Goal: Transaction & Acquisition: Book appointment/travel/reservation

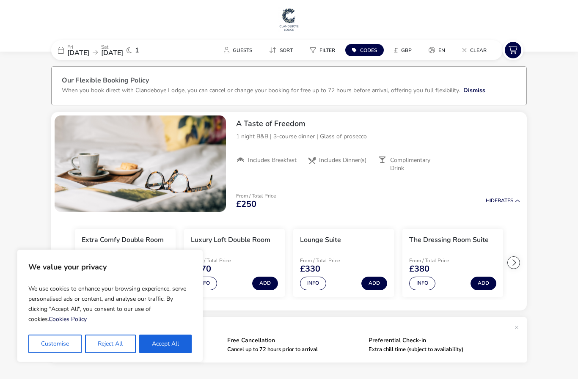
click at [168, 350] on button "Accept All" at bounding box center [165, 344] width 52 height 19
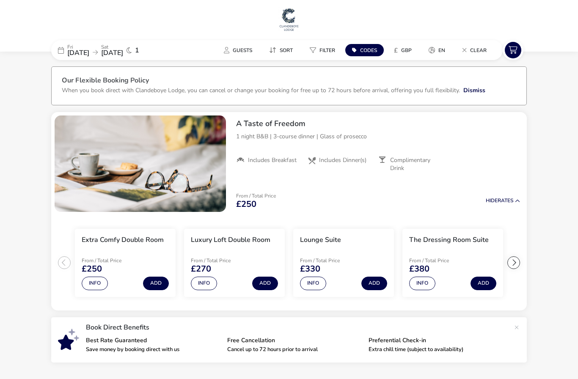
checkbox input "true"
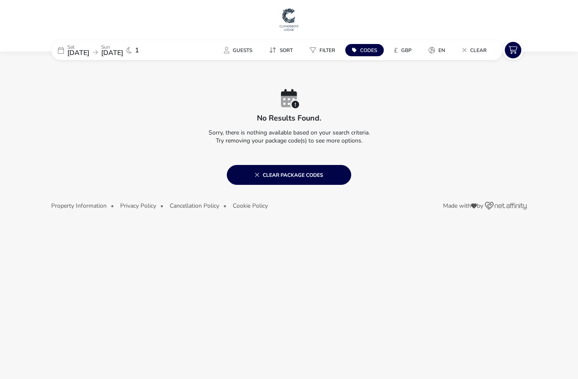
click at [76, 53] on span "[DATE]" at bounding box center [78, 52] width 22 height 9
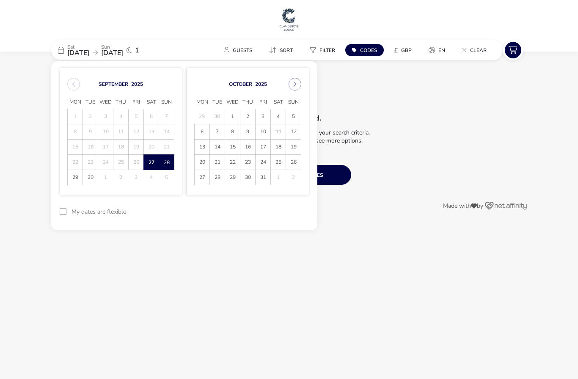
click at [370, 111] on div "No results found. Sorry, there is nothing available based on your search criter…" at bounding box center [289, 118] width 476 height 59
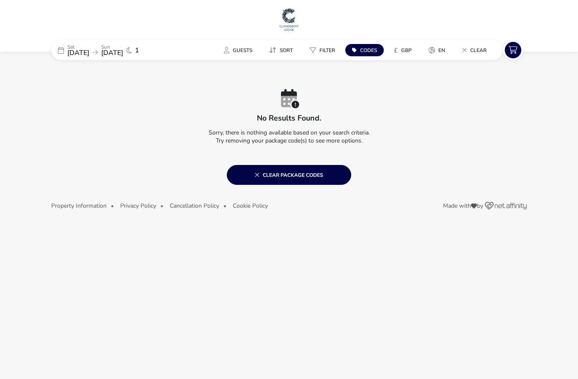
click at [256, 174] on icon at bounding box center [257, 175] width 5 height 6
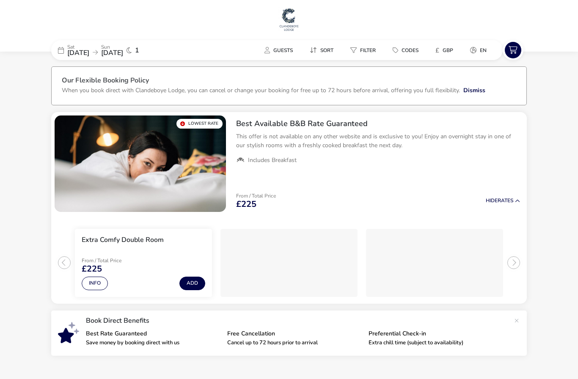
click at [77, 49] on span "[DATE]" at bounding box center [78, 52] width 22 height 9
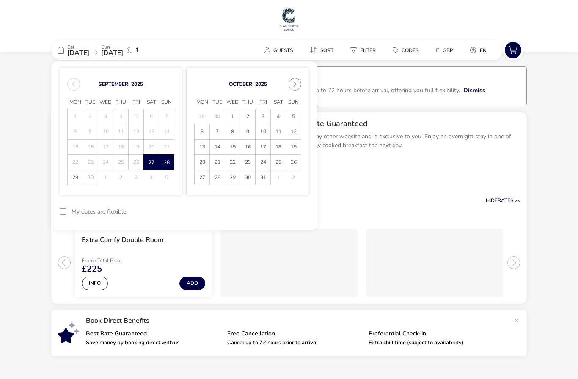
click at [265, 116] on span "3" at bounding box center [263, 116] width 15 height 15
click at [280, 119] on span "4" at bounding box center [278, 117] width 14 height 15
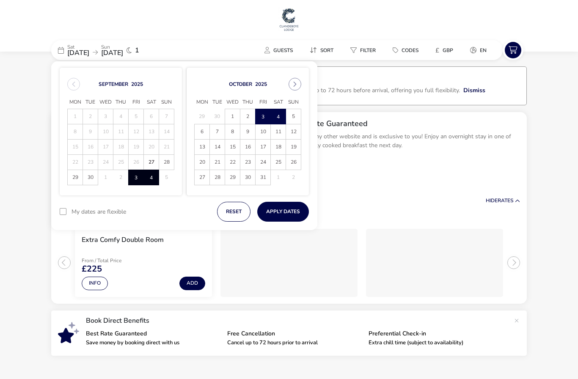
click at [289, 215] on button "Apply Dates" at bounding box center [283, 212] width 52 height 20
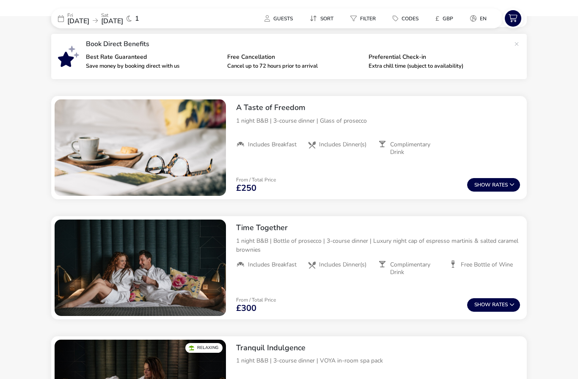
scroll to position [298, 0]
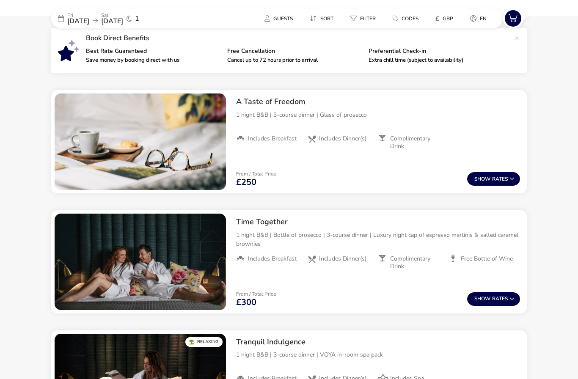
click at [497, 180] on button "Show Rates" at bounding box center [493, 179] width 53 height 14
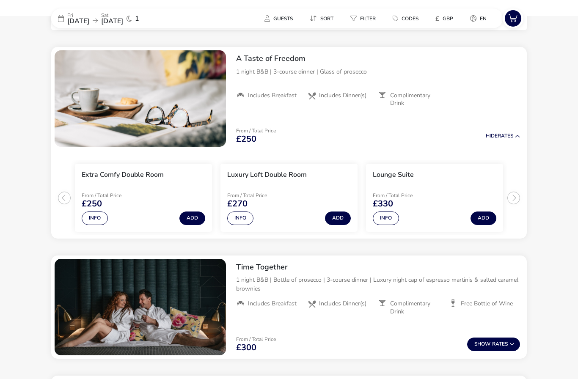
scroll to position [345, 0]
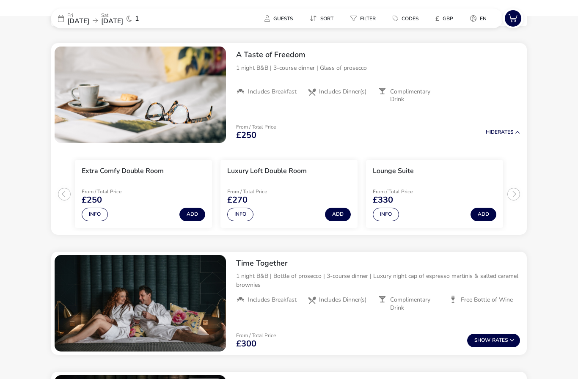
click at [195, 212] on button "Add" at bounding box center [192, 215] width 26 height 14
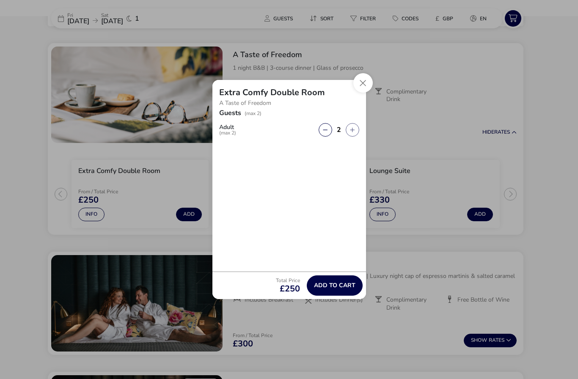
click at [341, 289] on span "Add to cart" at bounding box center [334, 285] width 41 height 6
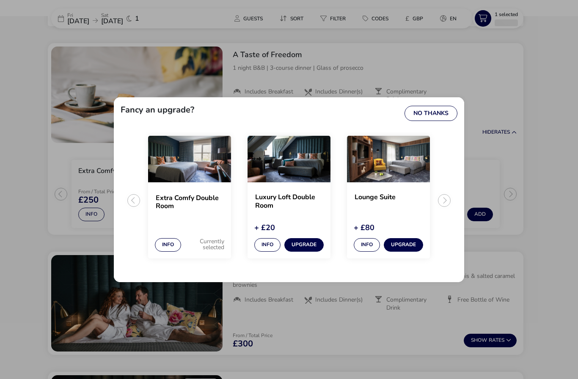
click at [435, 121] on button "No Thanks" at bounding box center [430, 113] width 53 height 15
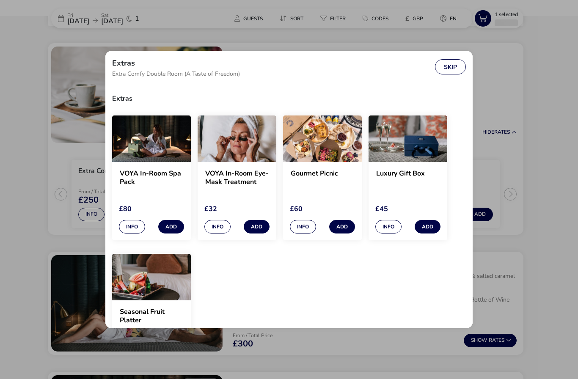
scroll to position [0, 0]
click at [409, 151] on img "extras selection modal" at bounding box center [408, 139] width 79 height 47
click at [387, 234] on button "Info" at bounding box center [388, 227] width 26 height 14
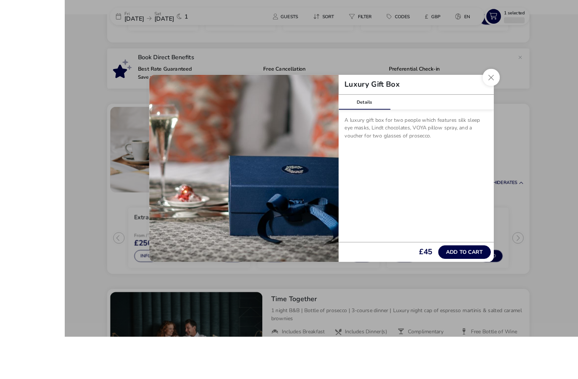
scroll to position [336, 0]
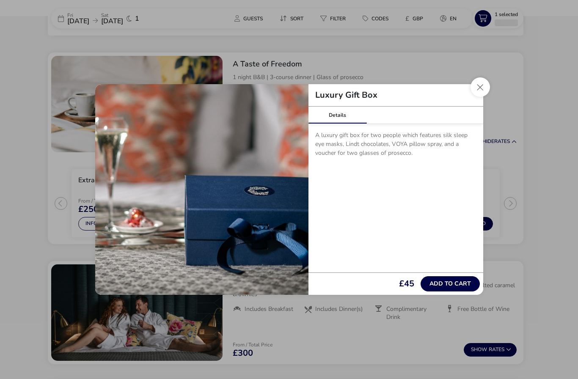
click at [484, 97] on button "Close" at bounding box center [479, 86] width 19 height 19
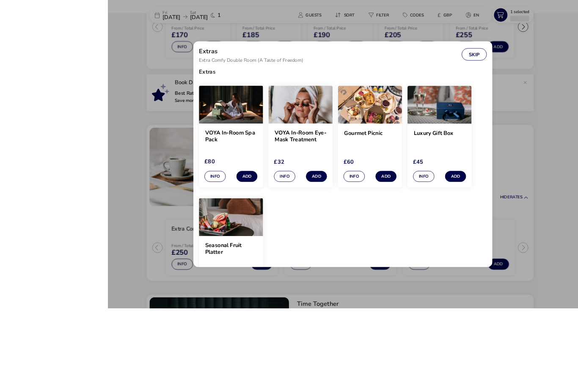
scroll to position [338, 0]
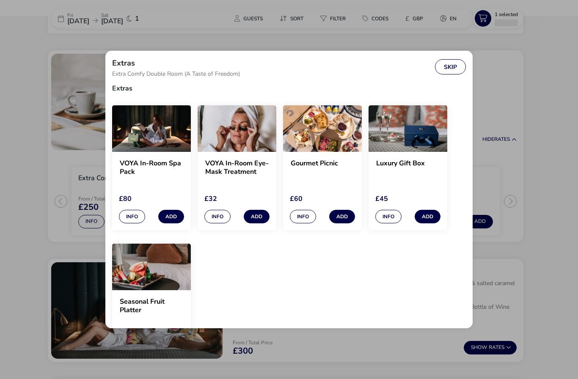
click at [453, 73] on button "Skip" at bounding box center [450, 66] width 31 height 15
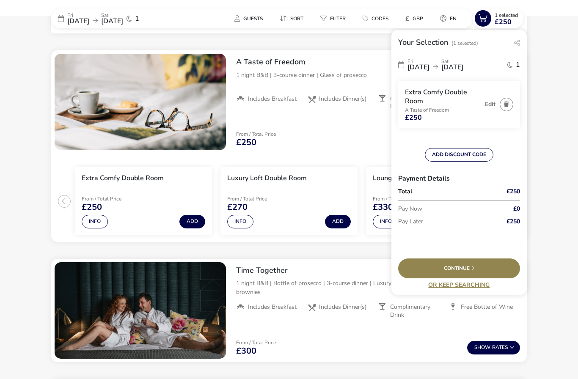
click at [470, 269] on span "Continue" at bounding box center [459, 269] width 30 height 6
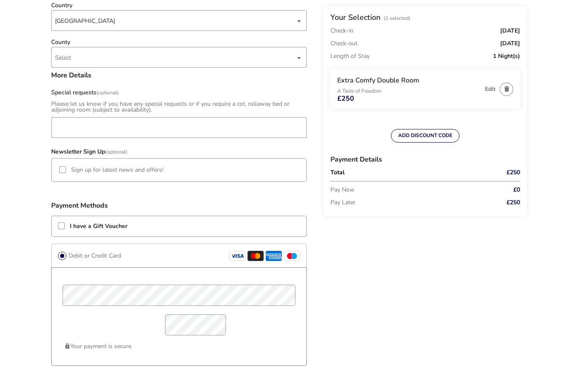
scroll to position [482, 0]
click at [63, 227] on div at bounding box center [61, 225] width 7 height 7
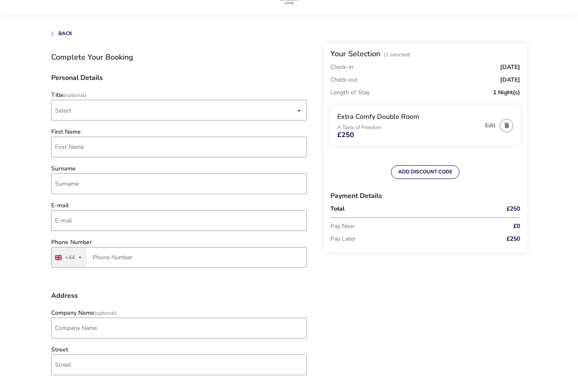
scroll to position [0, 0]
